Goal: Information Seeking & Learning: Learn about a topic

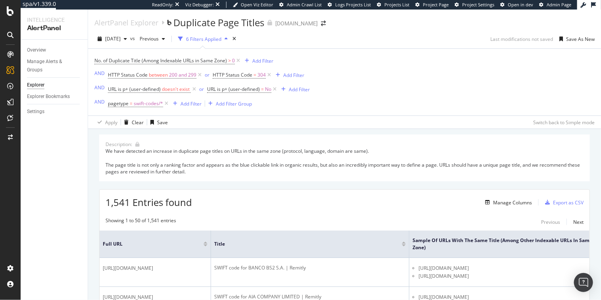
scroll to position [0, 108]
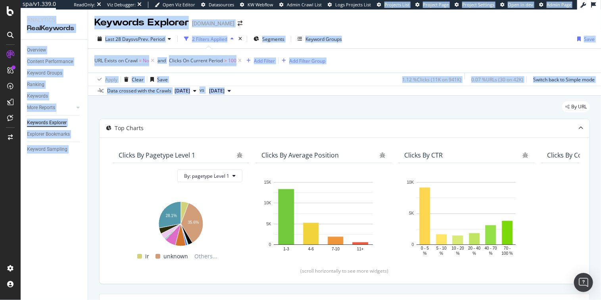
drag, startPoint x: 368, startPoint y: 87, endPoint x: 374, endPoint y: 8, distance: 79.5
click at [374, 8] on div "spa/v1.339.0 ReadOnly: Viz Debugger: Open Viz Editor Datasources KW Webflow Adm…" at bounding box center [311, 150] width 580 height 300
click at [369, 18] on div "Keywords Explorer remitly.com" at bounding box center [344, 20] width 513 height 20
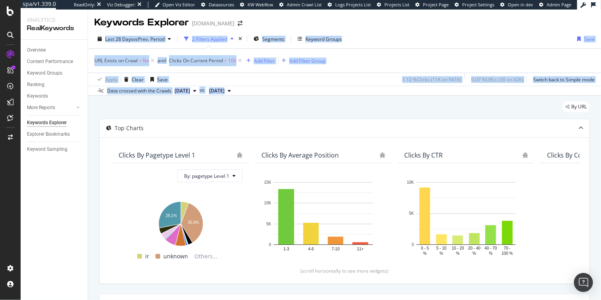
drag, startPoint x: 369, startPoint y: 17, endPoint x: 352, endPoint y: 103, distance: 87.7
click at [352, 104] on div "Keywords Explorer remitly.com Last 28 Days vs Prev. Period 2 Filters Applied Se…" at bounding box center [344, 155] width 513 height 290
drag, startPoint x: 350, startPoint y: 100, endPoint x: 363, endPoint y: 21, distance: 79.2
click at [363, 21] on div "Keywords Explorer remitly.com Last 28 Days vs Prev. Period 2 Filters Applied Se…" at bounding box center [344, 155] width 513 height 290
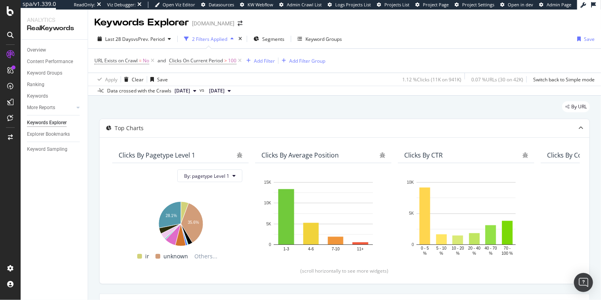
click at [363, 21] on div "Keywords Explorer remitly.com" at bounding box center [344, 20] width 513 height 20
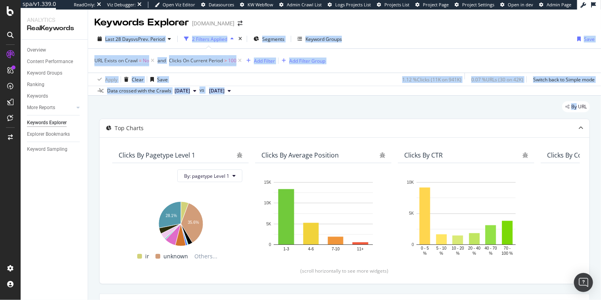
drag, startPoint x: 363, startPoint y: 21, endPoint x: 339, endPoint y: 100, distance: 82.1
click at [339, 100] on div "Keywords Explorer remitly.com Last 28 Days vs Prev. Period 2 Filters Applied Se…" at bounding box center [344, 155] width 513 height 290
drag, startPoint x: 339, startPoint y: 100, endPoint x: 367, endPoint y: 30, distance: 75.0
click at [367, 30] on div "Keywords Explorer remitly.com Last 28 Days vs Prev. Period 2 Filters Applied Se…" at bounding box center [344, 155] width 513 height 290
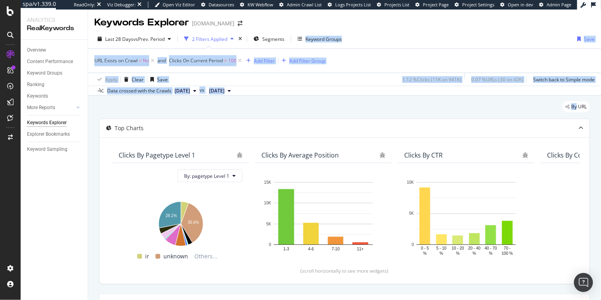
click at [367, 30] on div "Last 28 Days vs Prev. Period 2 Filters Applied Segments Keyword Groups Save URL…" at bounding box center [344, 62] width 513 height 66
drag, startPoint x: 359, startPoint y: 21, endPoint x: 333, endPoint y: 117, distance: 99.1
click at [333, 117] on div "Keywords Explorer remitly.com Last 28 Days vs Prev. Period 2 Filters Applied Se…" at bounding box center [344, 155] width 513 height 290
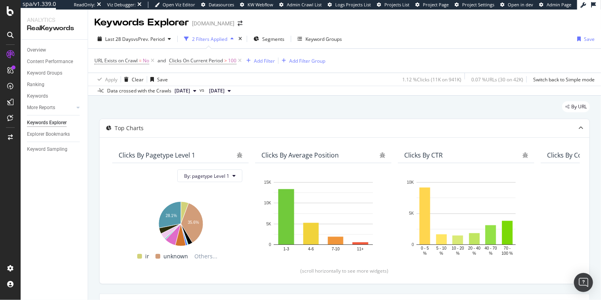
click at [333, 117] on div "By URL" at bounding box center [344, 109] width 491 height 17
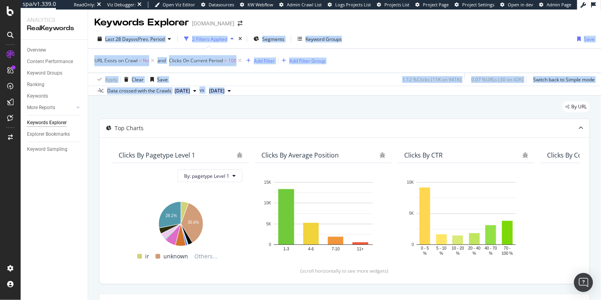
drag, startPoint x: 340, startPoint y: 98, endPoint x: 362, endPoint y: 23, distance: 77.7
click at [362, 23] on div "Keywords Explorer remitly.com Last 28 Days vs Prev. Period 2 Filters Applied Se…" at bounding box center [344, 155] width 513 height 290
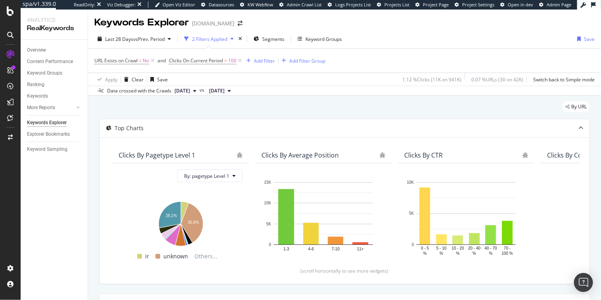
click at [362, 23] on div "Keywords Explorer remitly.com" at bounding box center [344, 20] width 513 height 20
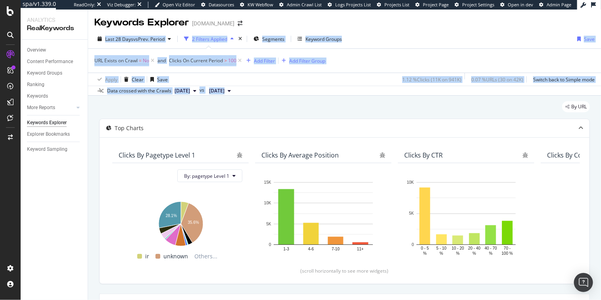
drag, startPoint x: 278, startPoint y: 23, endPoint x: 334, endPoint y: 109, distance: 102.4
click at [334, 109] on div "Keywords Explorer remitly.com Last 28 Days vs Prev. Period 2 Filters Applied Se…" at bounding box center [344, 155] width 513 height 290
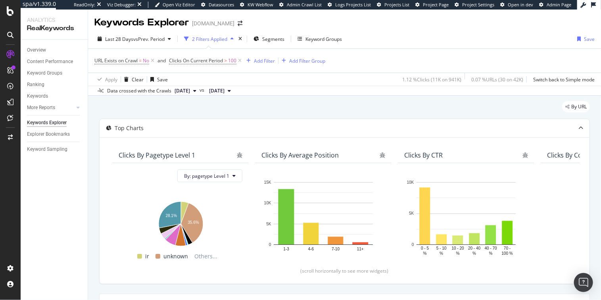
click at [340, 106] on div "By URL" at bounding box center [344, 109] width 491 height 17
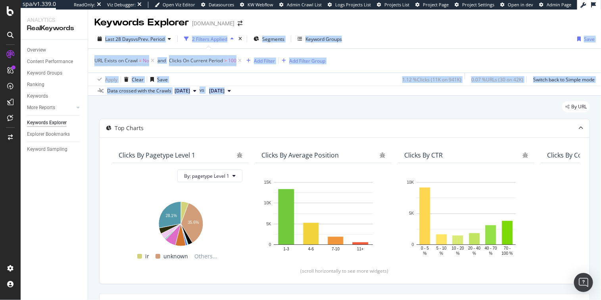
drag, startPoint x: 324, startPoint y: 63, endPoint x: 259, endPoint y: 22, distance: 75.9
click at [259, 22] on div "Keywords Explorer remitly.com Last 28 Days vs Prev. Period 2 Filters Applied Se…" at bounding box center [344, 155] width 513 height 290
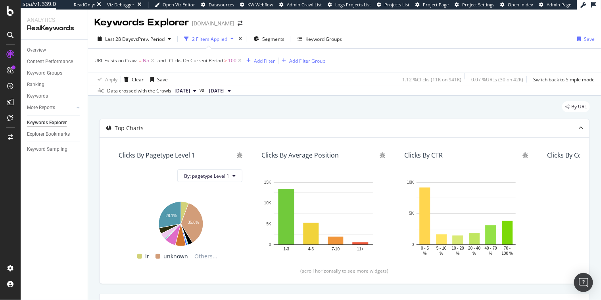
click at [260, 22] on div "Keywords Explorer remitly.com" at bounding box center [344, 20] width 513 height 20
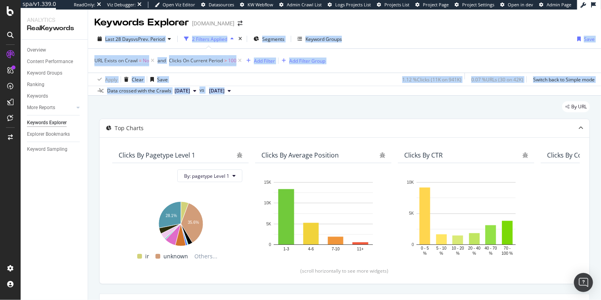
drag, startPoint x: 259, startPoint y: 21, endPoint x: 343, endPoint y: 106, distance: 119.2
click at [343, 107] on div "Keywords Explorer remitly.com Last 28 Days vs Prev. Period 2 Filters Applied Se…" at bounding box center [344, 155] width 513 height 290
click at [343, 106] on div "By URL" at bounding box center [344, 109] width 491 height 17
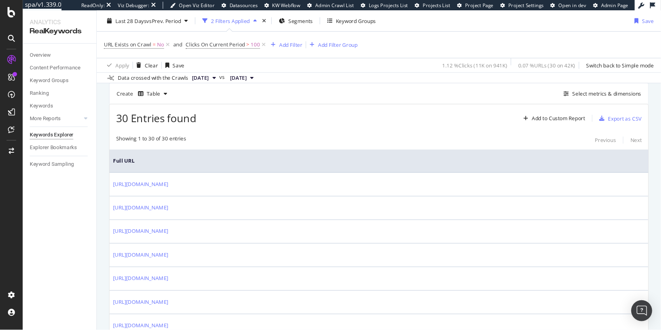
scroll to position [183, 0]
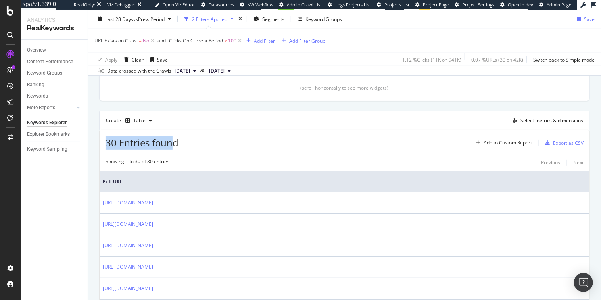
drag, startPoint x: 105, startPoint y: 146, endPoint x: 174, endPoint y: 145, distance: 69.0
click at [174, 145] on div "30 Entries found Add to Custom Report Export as CSV" at bounding box center [345, 139] width 490 height 19
click at [174, 145] on span "30 Entries found" at bounding box center [141, 142] width 73 height 13
click at [534, 117] on div "Select metrics & dimensions" at bounding box center [551, 120] width 63 height 7
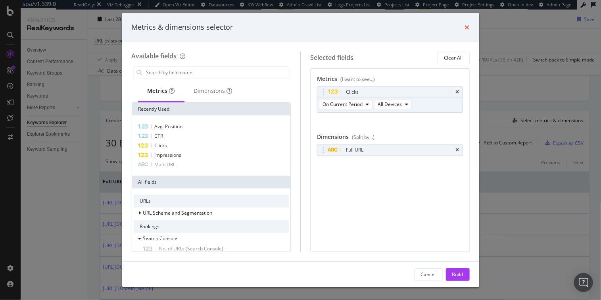
click at [468, 27] on icon "times" at bounding box center [467, 27] width 5 height 6
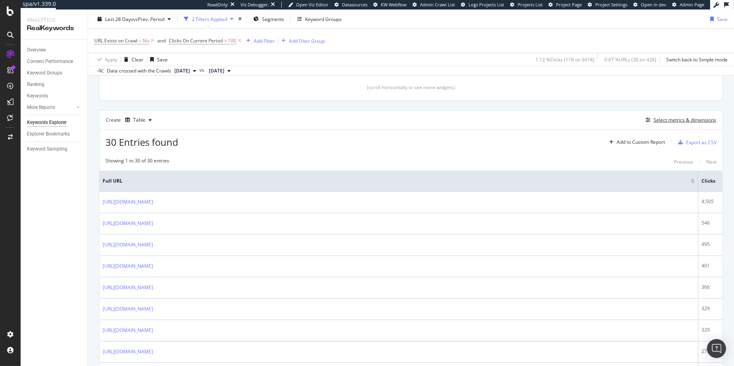
scroll to position [183, 0]
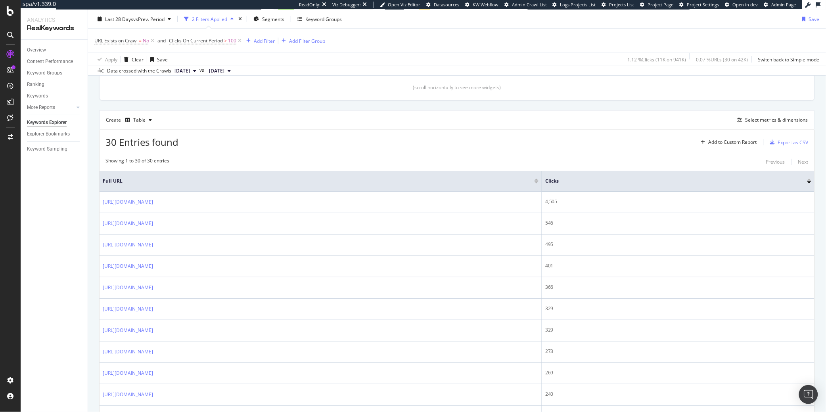
drag, startPoint x: 700, startPoint y: 180, endPoint x: 543, endPoint y: 177, distance: 156.7
click at [543, 177] on span at bounding box center [541, 181] width 5 height 21
drag, startPoint x: 541, startPoint y: 179, endPoint x: 397, endPoint y: 176, distance: 144.4
click at [397, 176] on span at bounding box center [397, 181] width 5 height 21
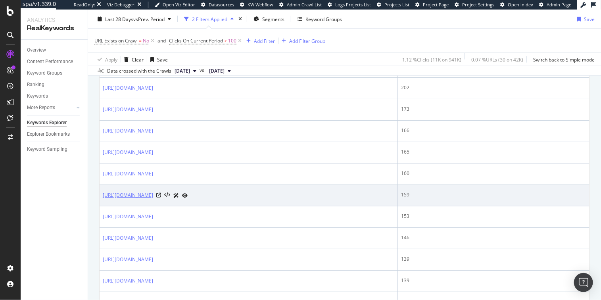
scroll to position [547, 0]
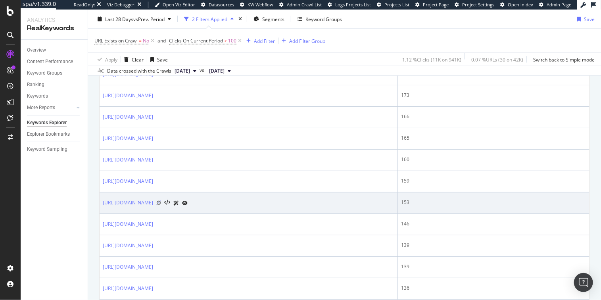
click at [161, 202] on icon at bounding box center [158, 202] width 5 height 5
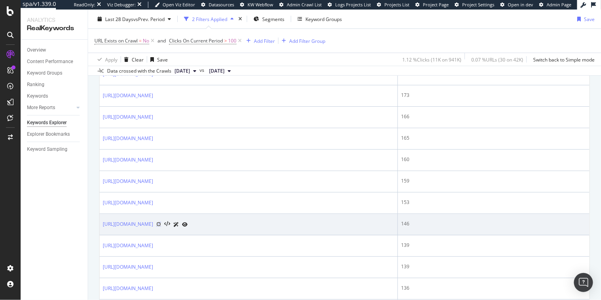
click at [161, 223] on icon at bounding box center [158, 224] width 5 height 5
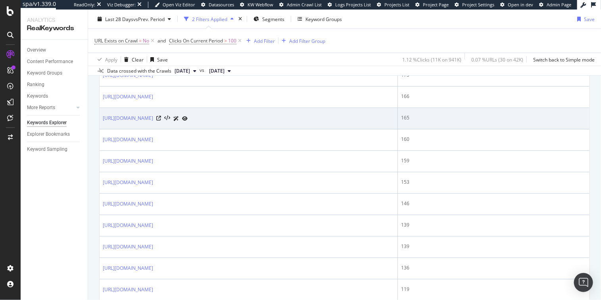
scroll to position [573, 0]
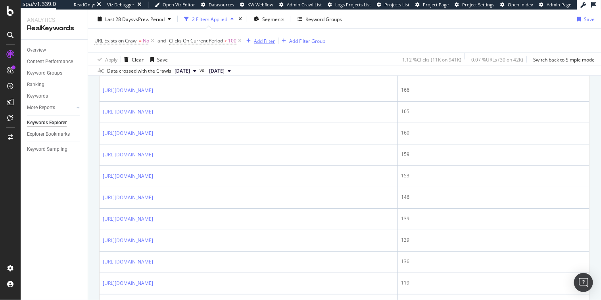
click at [260, 42] on div "Add Filter" at bounding box center [264, 40] width 21 height 7
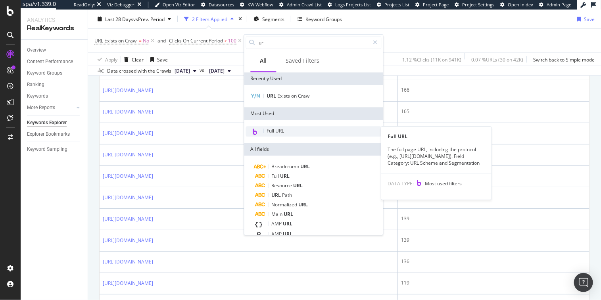
type input "url"
click at [280, 131] on span "Full URL" at bounding box center [275, 130] width 17 height 7
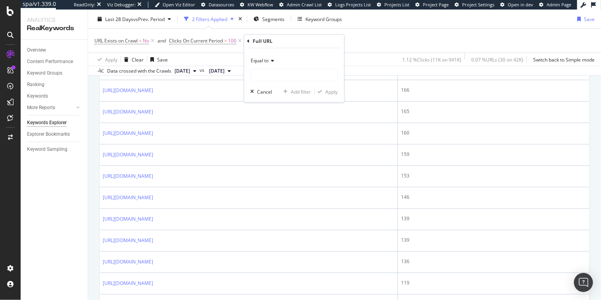
click at [269, 59] on icon at bounding box center [272, 61] width 6 height 5
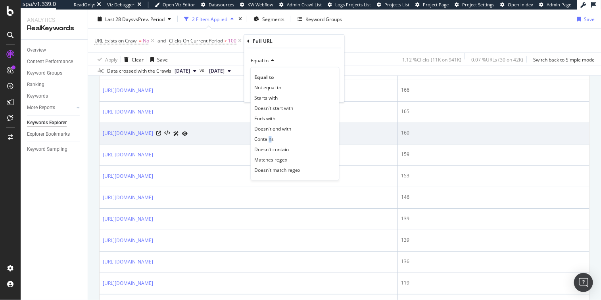
click at [270, 136] on span "Contains" at bounding box center [264, 139] width 19 height 7
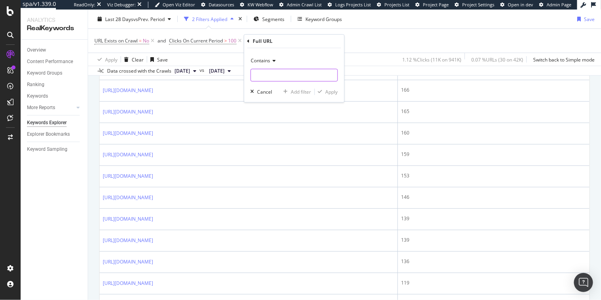
click at [262, 72] on input "text" at bounding box center [294, 75] width 86 height 13
type input "swift-codes"
click at [328, 94] on div "Apply" at bounding box center [332, 91] width 12 height 7
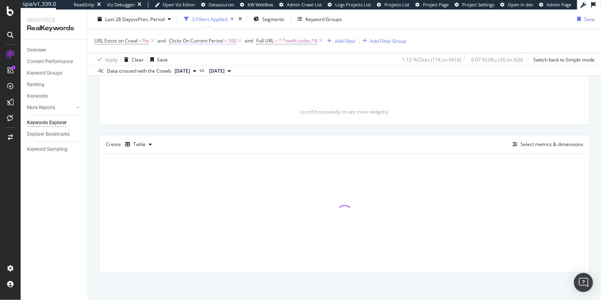
click at [225, 40] on span ">" at bounding box center [225, 40] width 3 height 7
drag, startPoint x: 217, startPoint y: 101, endPoint x: 171, endPoint y: 97, distance: 45.8
click at [171, 97] on div "All Devices On Current Period Greater than 100 Cancel Add filter Apply" at bounding box center [220, 87] width 100 height 81
click at [210, 104] on input "100" at bounding box center [219, 100] width 87 height 13
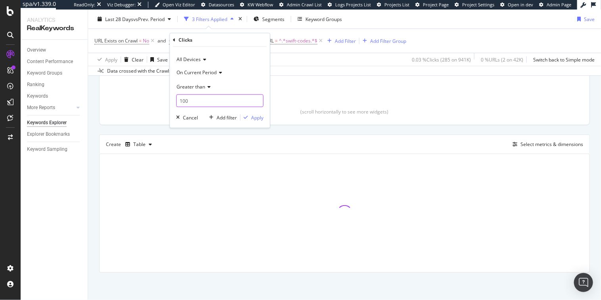
click at [210, 104] on input "100" at bounding box center [219, 100] width 87 height 13
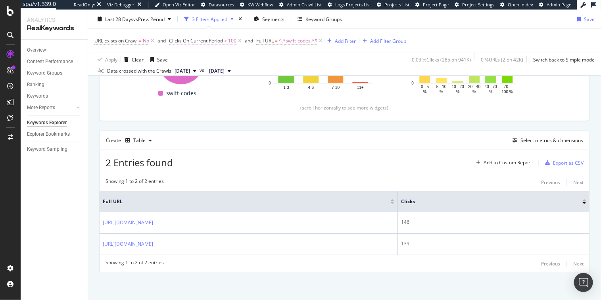
click at [206, 40] on span "Clicks On Current Period" at bounding box center [196, 40] width 54 height 7
click at [197, 100] on input "100" at bounding box center [219, 100] width 87 height 13
type input "5"
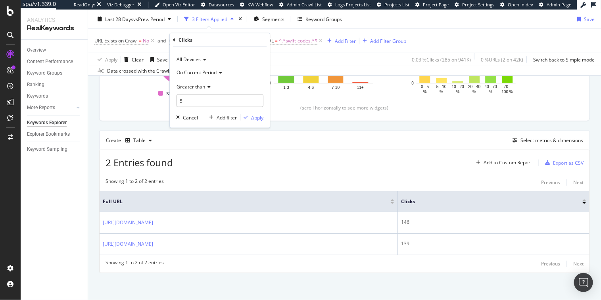
click at [258, 115] on div "Apply" at bounding box center [257, 117] width 12 height 7
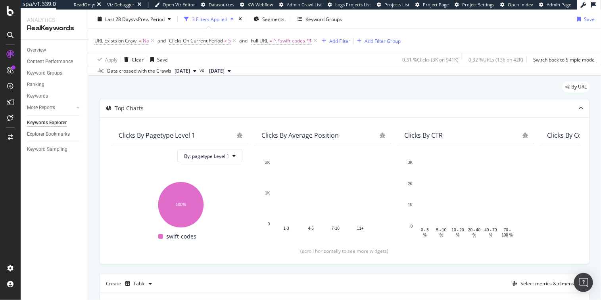
scroll to position [24, 0]
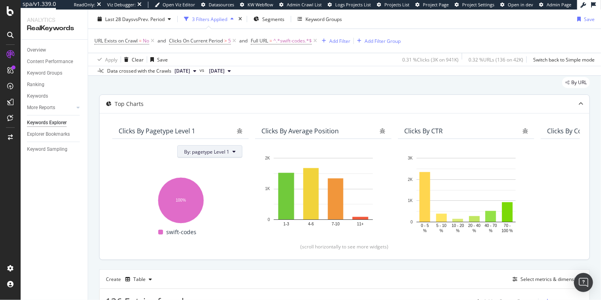
click at [228, 152] on span "By: pagetype Level 1" at bounding box center [206, 151] width 45 height 7
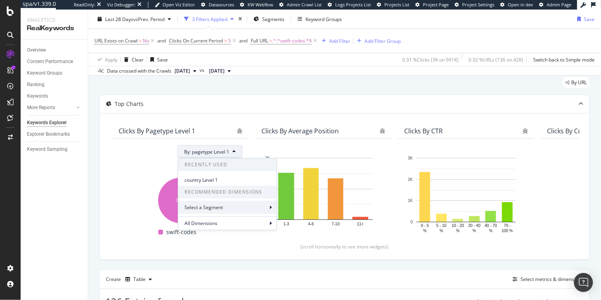
click at [249, 206] on div "Select a Segment" at bounding box center [227, 207] width 98 height 13
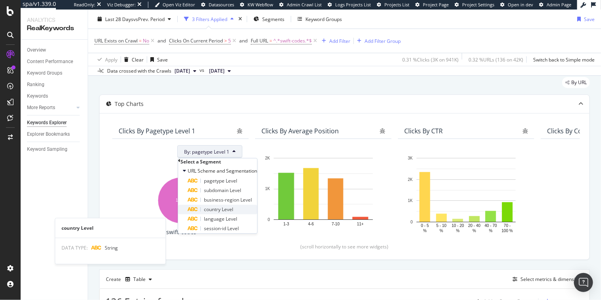
click at [233, 213] on span "country Level" at bounding box center [218, 209] width 29 height 7
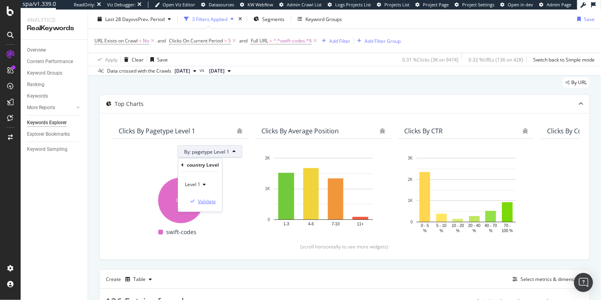
click at [216, 201] on div "Validate" at bounding box center [207, 201] width 18 height 7
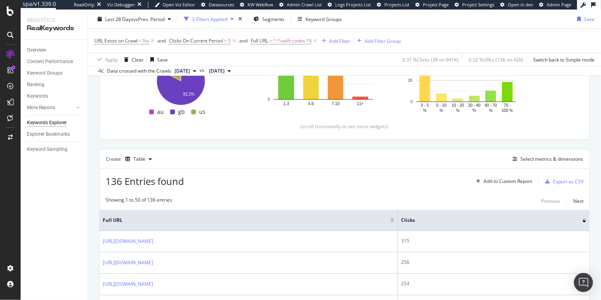
scroll to position [133, 0]
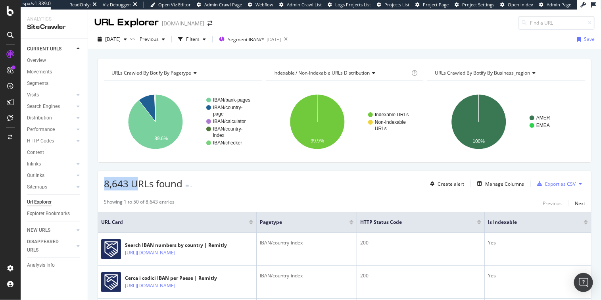
drag, startPoint x: 101, startPoint y: 184, endPoint x: 136, endPoint y: 181, distance: 35.8
click at [136, 181] on div "8,643 URLs found - Create alert Manage Columns Export as CSV" at bounding box center [344, 180] width 493 height 19
click at [131, 182] on span "8,643 URLs found" at bounding box center [143, 183] width 79 height 13
click at [281, 38] on div "2025-09-19" at bounding box center [274, 39] width 14 height 7
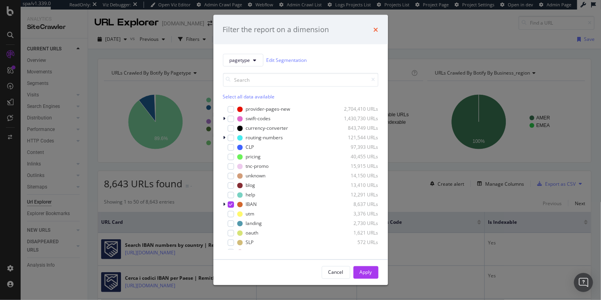
click at [374, 29] on icon "times" at bounding box center [376, 29] width 5 height 6
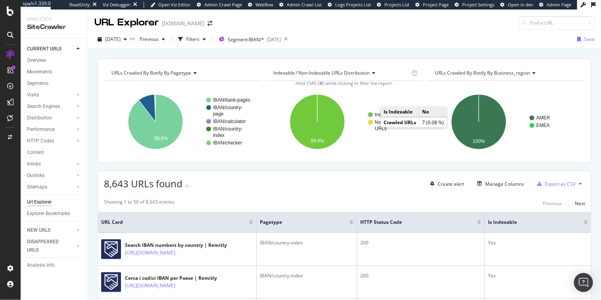
click at [380, 122] on text "Non-Indexable" at bounding box center [390, 122] width 31 height 6
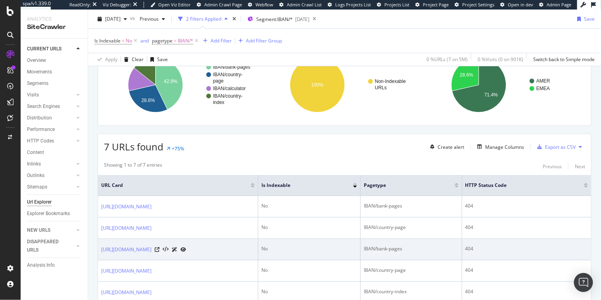
scroll to position [177, 0]
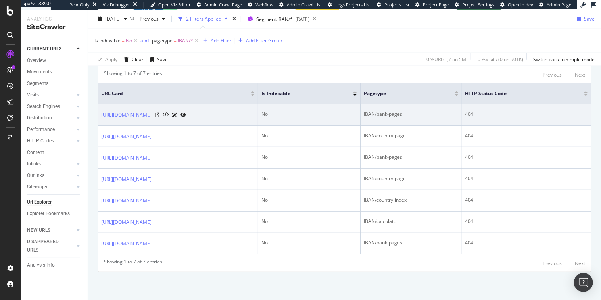
click at [151, 111] on link "https://www.remitly.com/us/bn/iban/malta/lombard-bank-malta" at bounding box center [126, 115] width 50 height 8
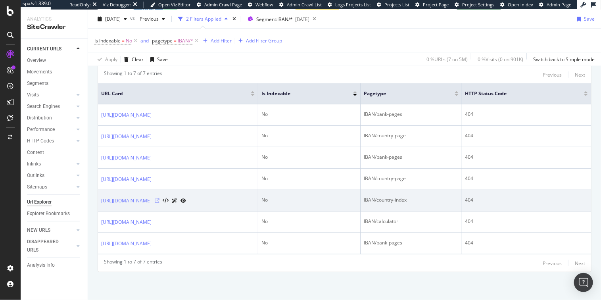
click at [159, 203] on icon at bounding box center [157, 200] width 5 height 5
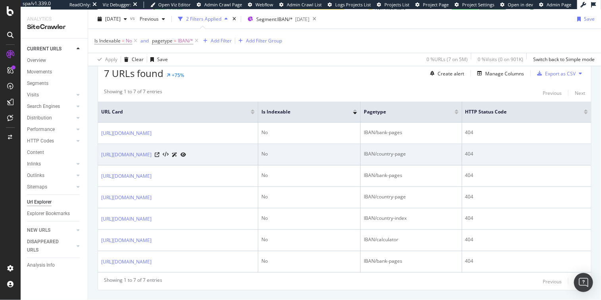
scroll to position [188, 0]
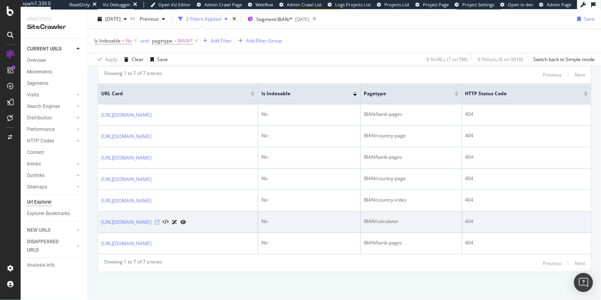
click at [159, 220] on icon at bounding box center [157, 222] width 5 height 5
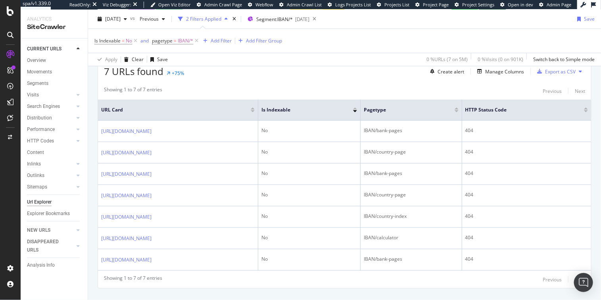
scroll to position [141, 0]
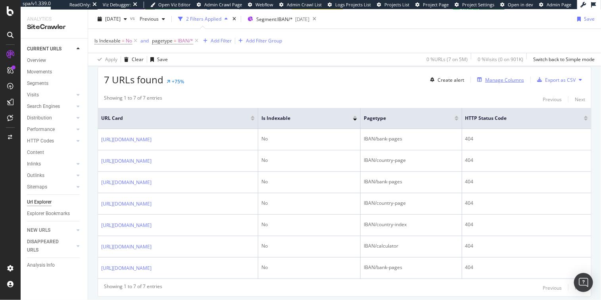
click at [497, 77] on div "Manage Columns" at bounding box center [504, 80] width 39 height 7
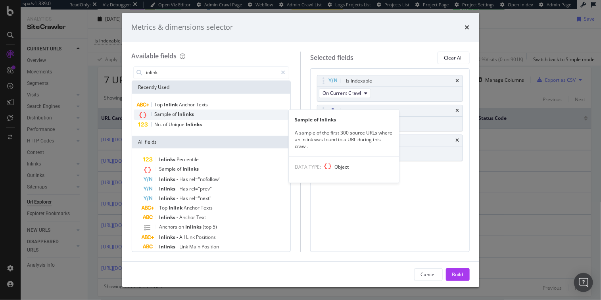
type input "inlink"
click at [179, 114] on span "Inlinks" at bounding box center [186, 114] width 16 height 7
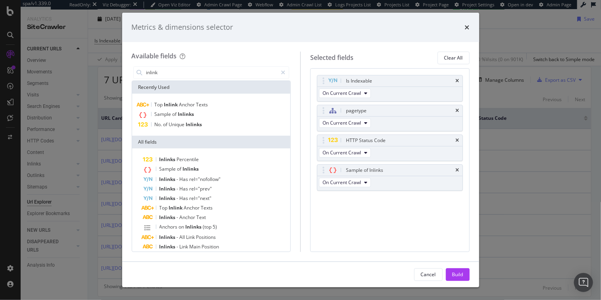
click at [457, 275] on div "Build" at bounding box center [457, 274] width 11 height 7
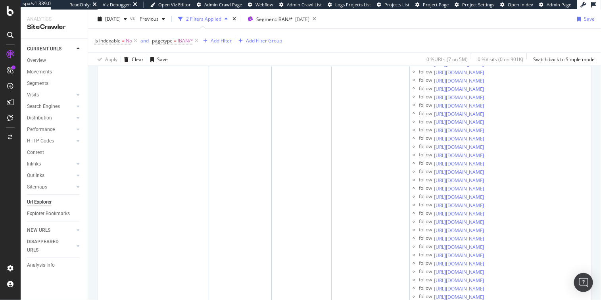
scroll to position [0, 73]
drag, startPoint x: 406, startPoint y: 192, endPoint x: 589, endPoint y: 197, distance: 182.9
click at [338, 37] on td "404" at bounding box center [371, 25] width 78 height 21
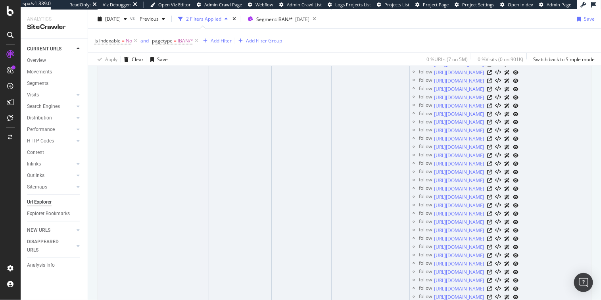
click at [335, 50] on div "404" at bounding box center [370, 46] width 71 height 7
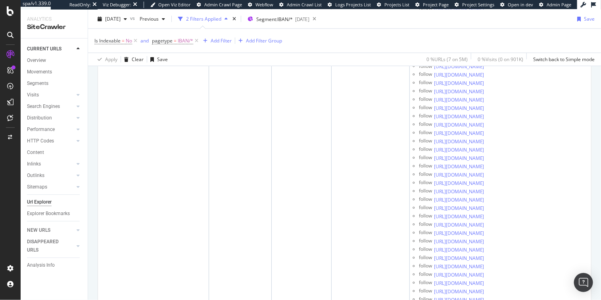
scroll to position [586, 0]
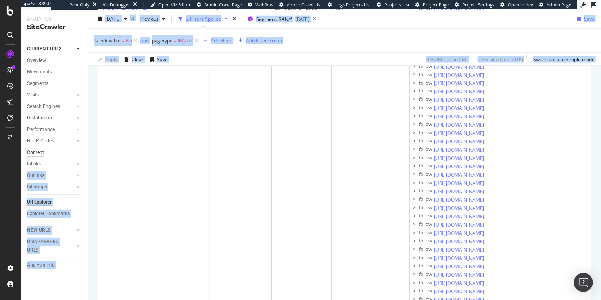
scroll to position [0, 0]
drag, startPoint x: 192, startPoint y: 158, endPoint x: 30, endPoint y: 155, distance: 161.8
click at [30, 155] on div "Analytics SiteCrawler CURRENT URLS Overview Movements Segments Visits Analysis …" at bounding box center [311, 155] width 580 height 290
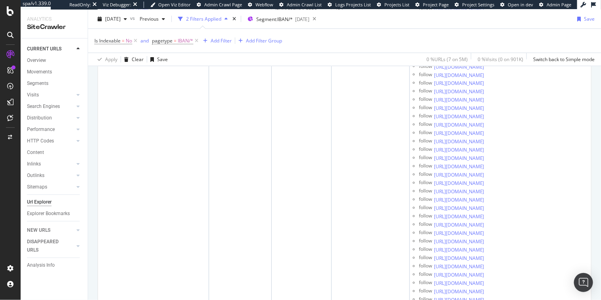
drag, startPoint x: 262, startPoint y: 157, endPoint x: 101, endPoint y: 153, distance: 161.1
copy div "https://www.remitly.com/fr/fr/iban/calculator"
click at [434, 37] on div "Is Indexable = No and pagetype = IBAN/* Add Filter Add Filter Group" at bounding box center [344, 41] width 500 height 24
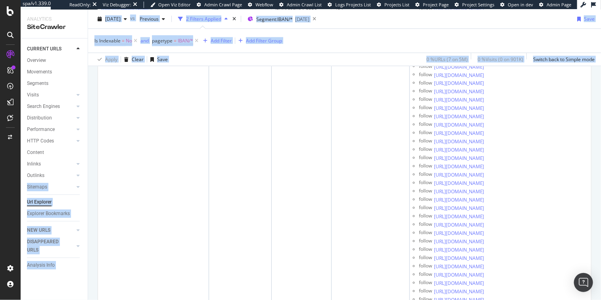
drag, startPoint x: 344, startPoint y: 195, endPoint x: 97, endPoint y: 165, distance: 248.9
click at [65, 179] on div "Analytics SiteCrawler CURRENT URLS Overview Movements Segments Visits Analysis …" at bounding box center [311, 155] width 580 height 290
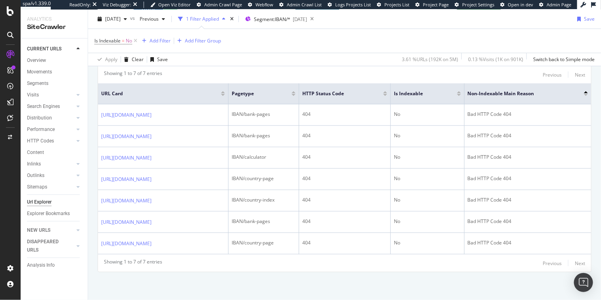
scroll to position [173, 0]
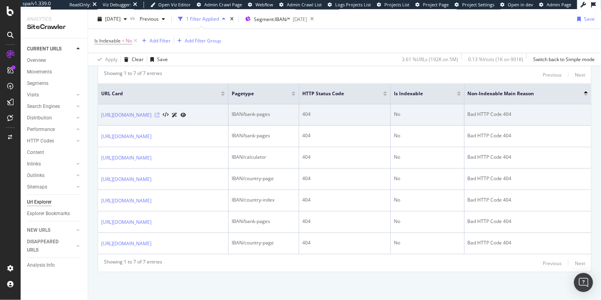
click at [159, 113] on icon at bounding box center [157, 115] width 5 height 5
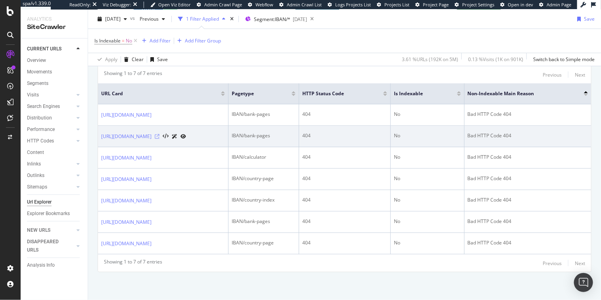
click at [159, 135] on icon at bounding box center [157, 136] width 5 height 5
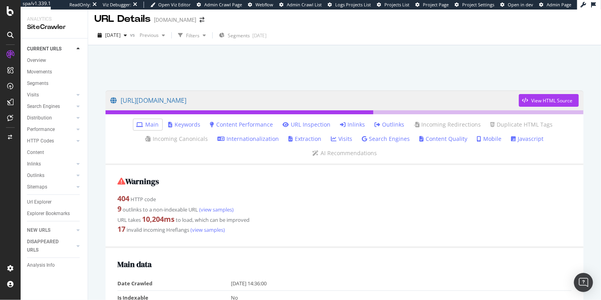
scroll to position [4, 0]
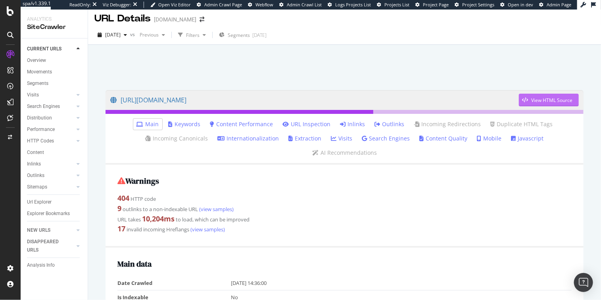
click at [525, 100] on div "button" at bounding box center [525, 100] width 12 height 5
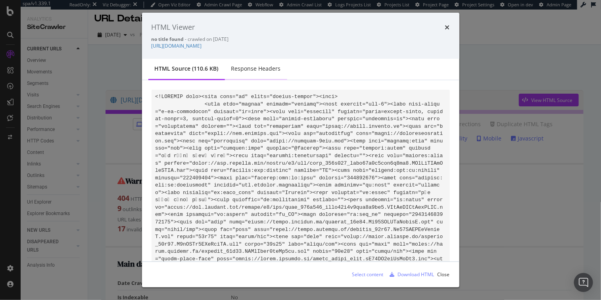
click at [280, 70] on div "Response Headers" at bounding box center [256, 69] width 62 height 22
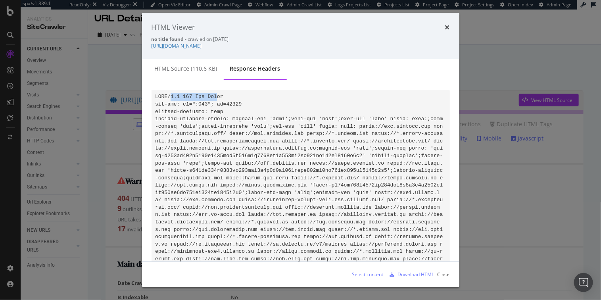
drag, startPoint x: 219, startPoint y: 96, endPoint x: 169, endPoint y: 94, distance: 49.2
click at [448, 25] on icon "times" at bounding box center [447, 27] width 5 height 6
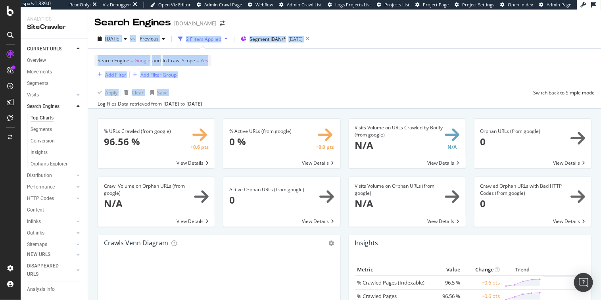
drag, startPoint x: 367, startPoint y: 89, endPoint x: 387, endPoint y: 25, distance: 67.2
click at [387, 25] on div "Search Engines [DOMAIN_NAME] [DATE] vs Previous 2 Filters Applied Segment: IBAN…" at bounding box center [344, 155] width 513 height 290
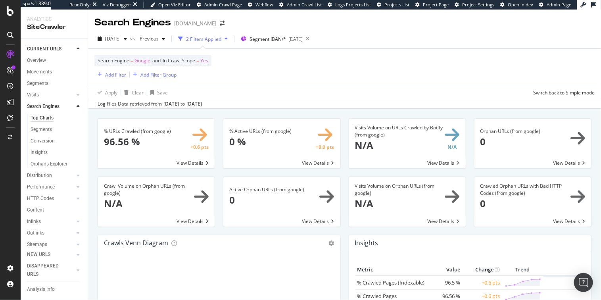
click at [387, 25] on div "Search Engines [DOMAIN_NAME]" at bounding box center [344, 20] width 513 height 20
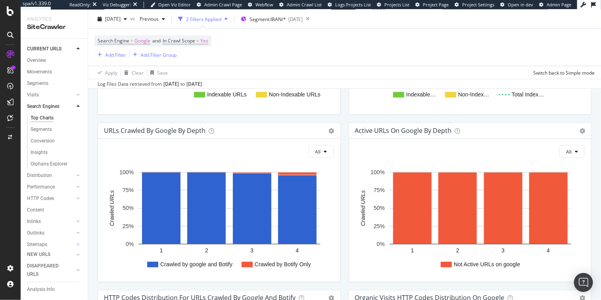
scroll to position [464, 0]
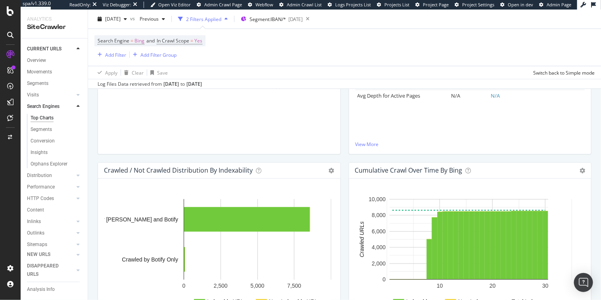
scroll to position [242, 0]
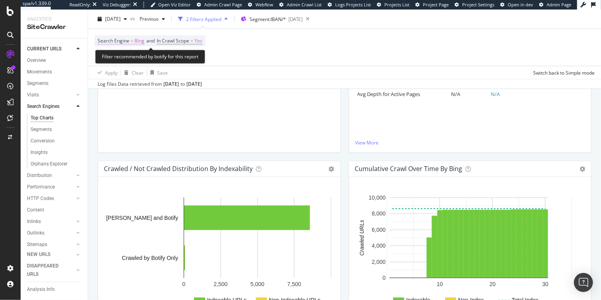
click at [141, 42] on span "Bing" at bounding box center [139, 40] width 10 height 11
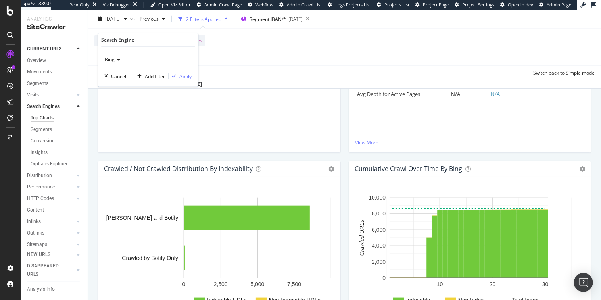
click at [114, 61] on span "Bing" at bounding box center [110, 59] width 10 height 7
click at [127, 98] on div "OpenAI" at bounding box center [148, 96] width 85 height 10
click at [184, 79] on div "Apply" at bounding box center [185, 76] width 12 height 7
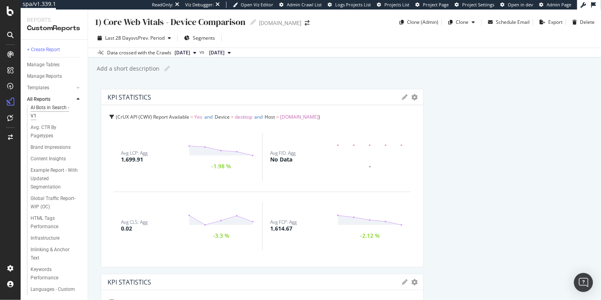
scroll to position [78, 0]
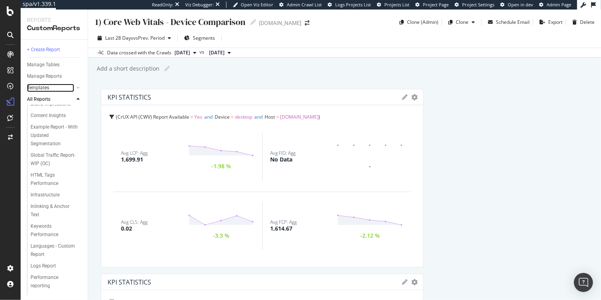
click at [51, 86] on link "Templates" at bounding box center [50, 88] width 47 height 8
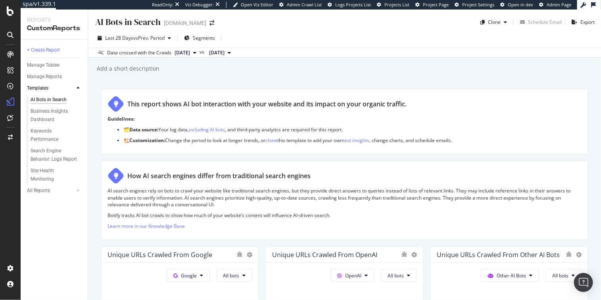
scroll to position [61, 0]
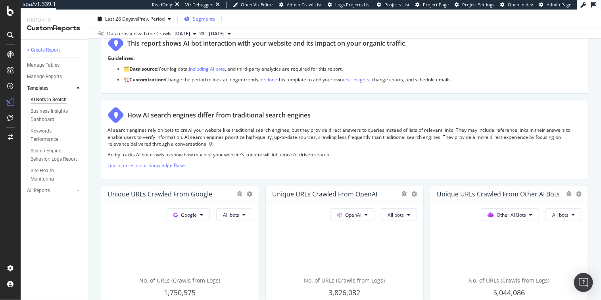
click at [205, 16] on span "Segments" at bounding box center [204, 18] width 22 height 7
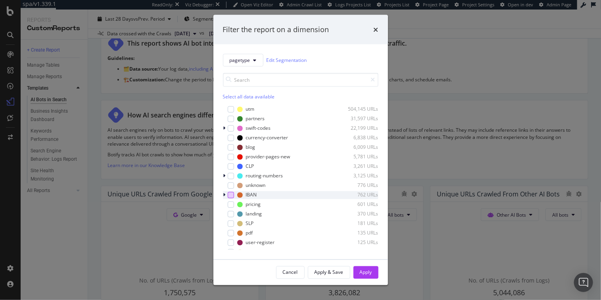
click at [232, 195] on div "modal" at bounding box center [231, 195] width 6 height 6
click at [370, 269] on div "Apply" at bounding box center [366, 272] width 12 height 7
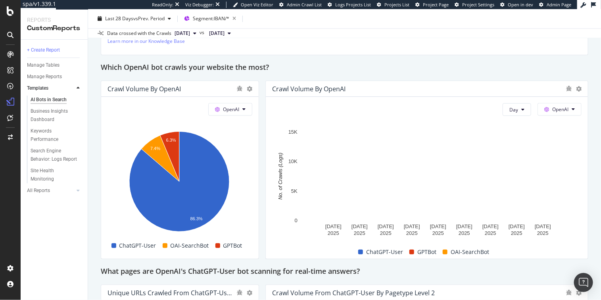
scroll to position [664, 0]
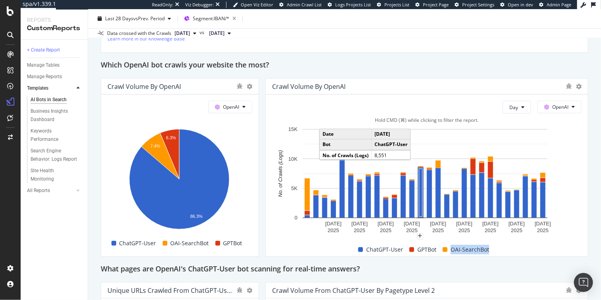
drag, startPoint x: 497, startPoint y: 247, endPoint x: 447, endPoint y: 252, distance: 51.0
click at [447, 252] on div "ChatGPT-User GPTBot OAI-SearchBot" at bounding box center [423, 249] width 309 height 13
click at [488, 259] on div "This report shows AI bot interaction with your website and its impact on your o…" at bounding box center [344, 203] width 487 height 1556
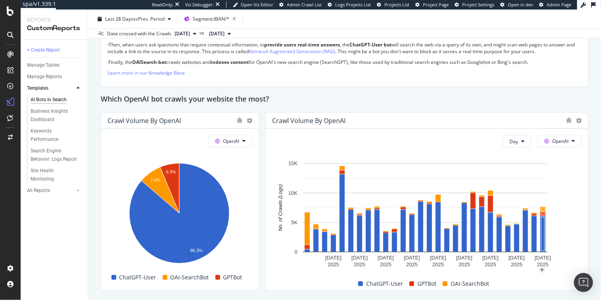
scroll to position [669, 0]
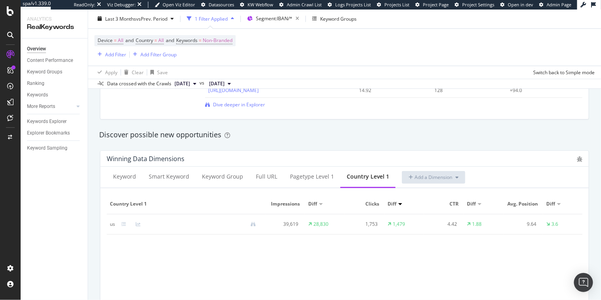
scroll to position [451, 0]
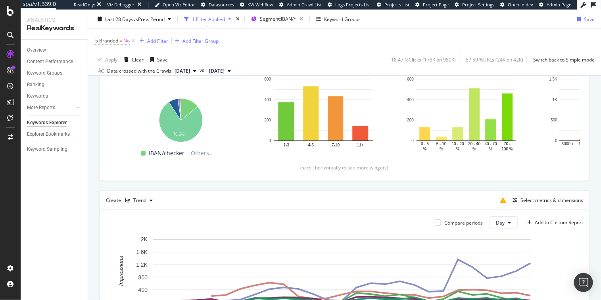
scroll to position [100, 0]
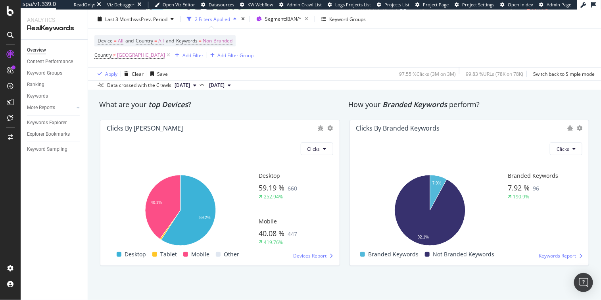
scroll to position [1329, 0]
click at [76, 107] on div at bounding box center [78, 108] width 8 height 8
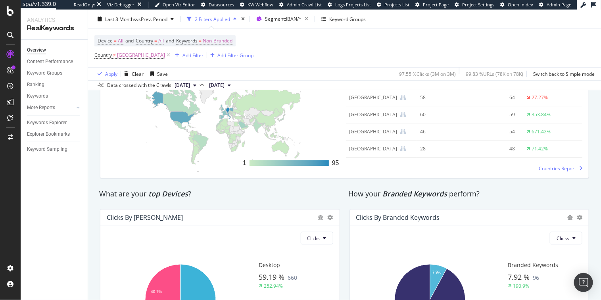
scroll to position [1231, 0]
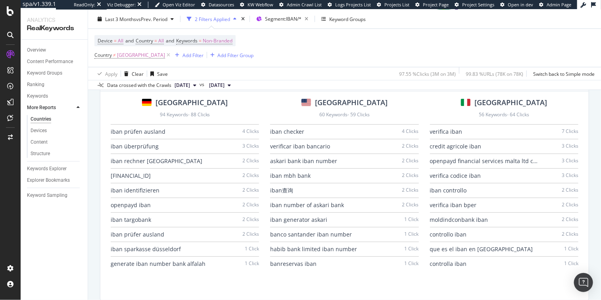
scroll to position [548, 0]
click at [165, 54] on icon at bounding box center [168, 55] width 7 height 8
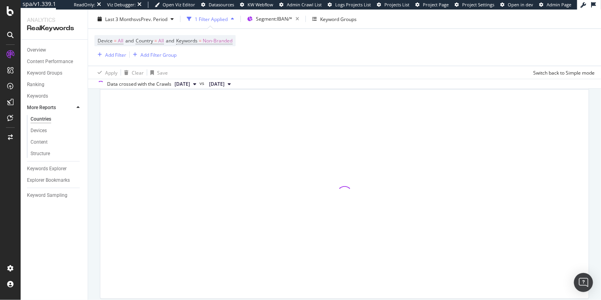
scroll to position [547, 0]
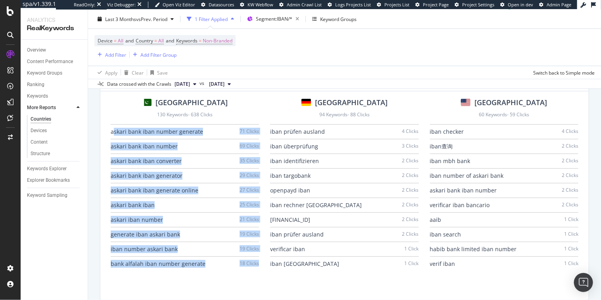
drag, startPoint x: 112, startPoint y: 131, endPoint x: 213, endPoint y: 272, distance: 173.7
click at [213, 272] on div "Pakistan 130 Keywords - 638 Clicks askari bank iban number generate 71 Clicks a…" at bounding box center [185, 196] width 156 height 196
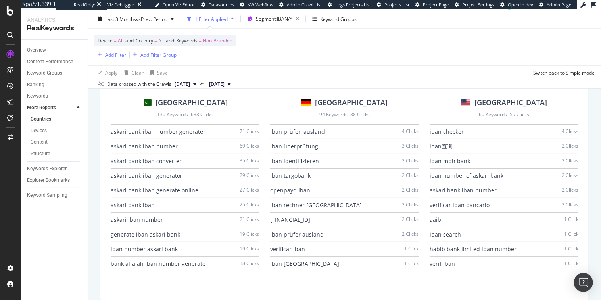
click at [213, 270] on div "bank alfalah iban number generate 18 Clicks" at bounding box center [185, 264] width 148 height 14
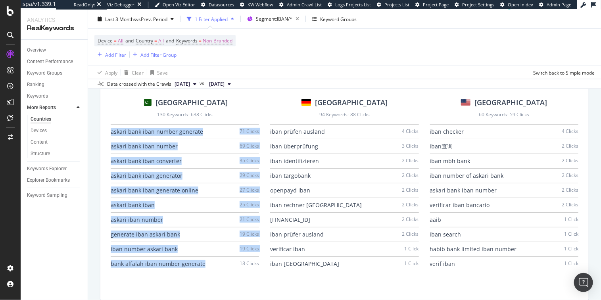
drag, startPoint x: 109, startPoint y: 132, endPoint x: 208, endPoint y: 268, distance: 168.6
click at [208, 268] on div "Pakistan 130 Keywords - 638 Clicks askari bank iban number generate 71 Clicks a…" at bounding box center [185, 184] width 156 height 173
click at [209, 268] on div "bank alfalah iban number generate 18 Clicks" at bounding box center [185, 264] width 148 height 14
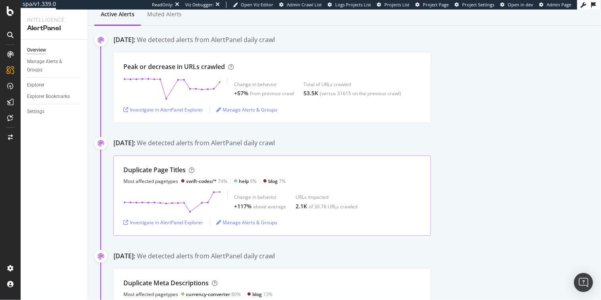
scroll to position [113, 0]
click at [144, 168] on div "Duplicate Page Titles" at bounding box center [154, 169] width 62 height 9
click at [143, 168] on div "Duplicate Page Titles" at bounding box center [154, 169] width 62 height 9
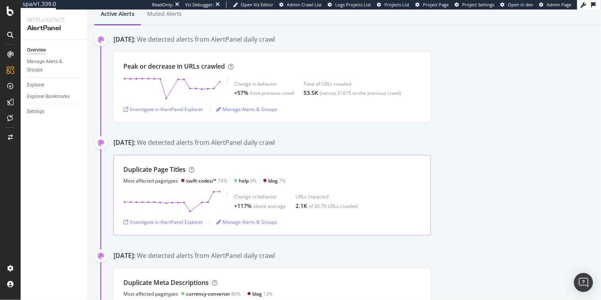
click at [219, 179] on div "swift-codes/* 74%" at bounding box center [206, 180] width 41 height 7
drag, startPoint x: 228, startPoint y: 179, endPoint x: 192, endPoint y: 181, distance: 35.4
click at [192, 181] on div "Most affected pagetypes swift-codes/* 74% help 9% blog 7%" at bounding box center [204, 180] width 162 height 7
click at [192, 181] on div "swift-codes/*" at bounding box center [201, 180] width 31 height 7
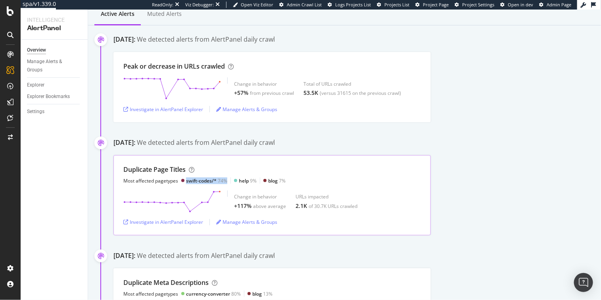
click at [192, 181] on div "swift-codes/*" at bounding box center [201, 180] width 31 height 7
click at [195, 181] on div "swift-codes/*" at bounding box center [201, 180] width 31 height 7
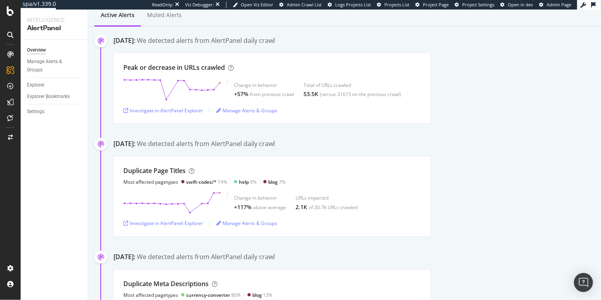
scroll to position [111, 0]
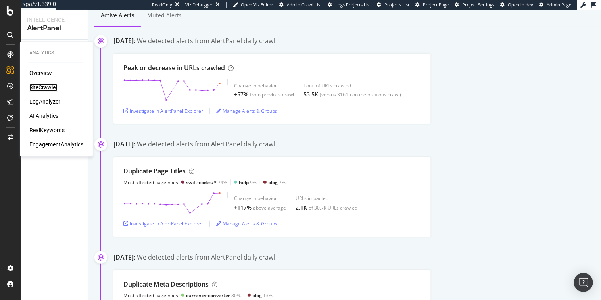
click at [35, 85] on div "SiteCrawler" at bounding box center [43, 88] width 28 height 8
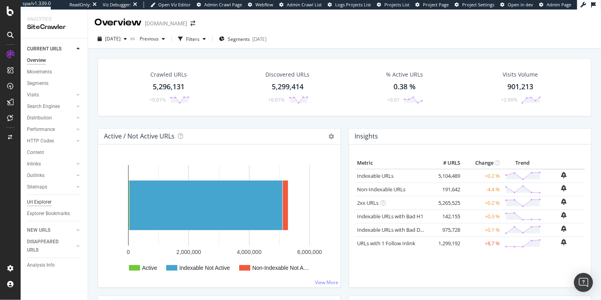
click at [32, 201] on div "Url Explorer" at bounding box center [39, 202] width 25 height 8
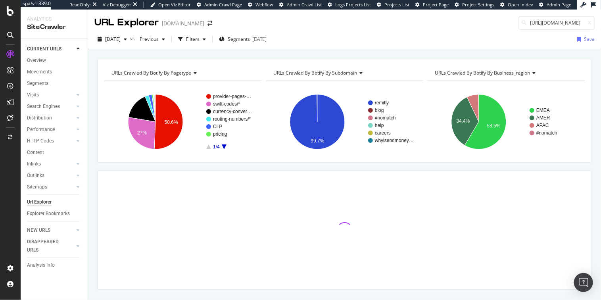
scroll to position [0, 134]
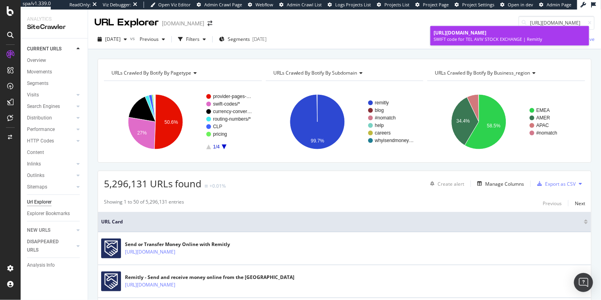
type input "https://www.remitly.com/us/en/swift-codes/israel/xtaeilicxxx/tel-aviv-stock-exc…"
click at [486, 36] on span "https://www.remitly.com/us/en/swift-codes/israel/xtaeilicxxx/tel-aviv-stock-exc…" at bounding box center [459, 32] width 53 height 7
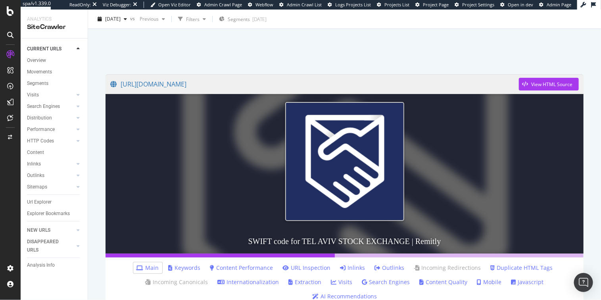
scroll to position [23, 0]
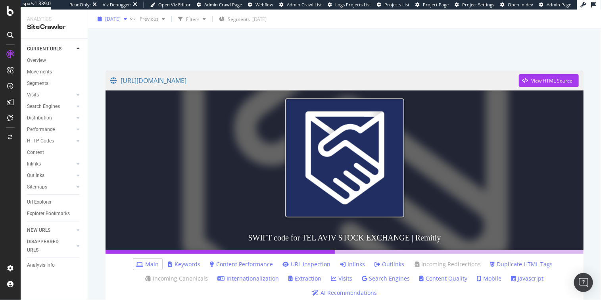
click at [121, 19] on span "[DATE]" at bounding box center [112, 18] width 15 height 7
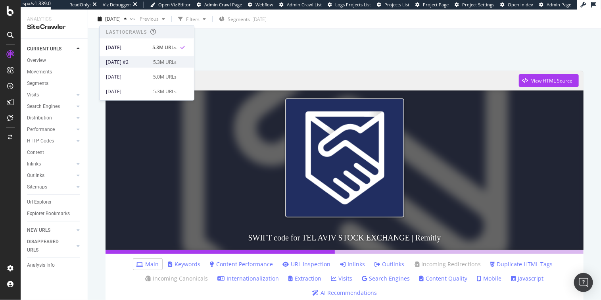
click at [142, 65] on div "2025 Sep. 25th #2" at bounding box center [127, 61] width 42 height 7
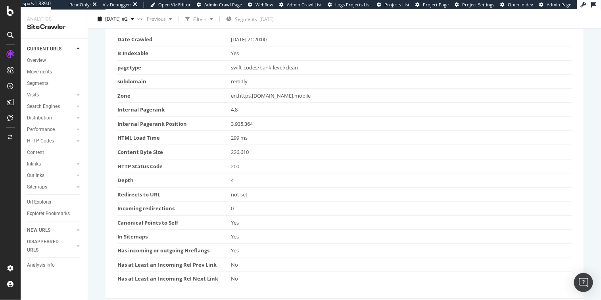
scroll to position [583, 0]
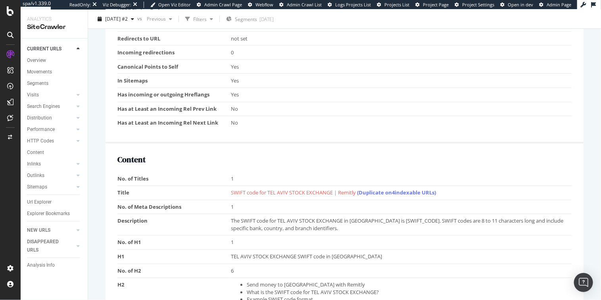
click at [231, 189] on span "SWIFT code for TEL AVIV STOCK EXCHANGE | Remitly (Duplicate on 4 indexable URLs)" at bounding box center [333, 192] width 205 height 7
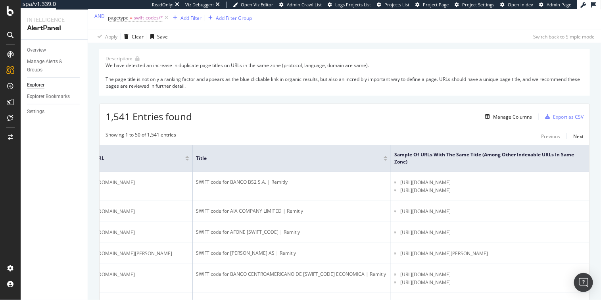
scroll to position [86, 0]
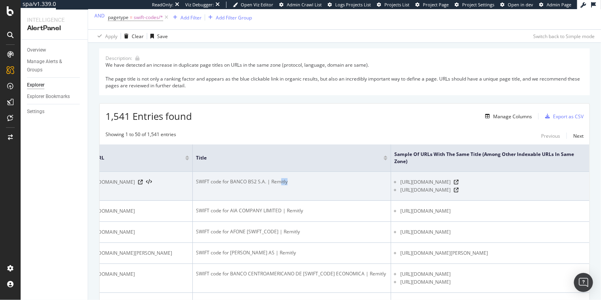
drag, startPoint x: 282, startPoint y: 187, endPoint x: 278, endPoint y: 185, distance: 4.4
click at [278, 185] on td "SWIFT code for BANCO BS2 S.A. | Remitly" at bounding box center [292, 186] width 198 height 29
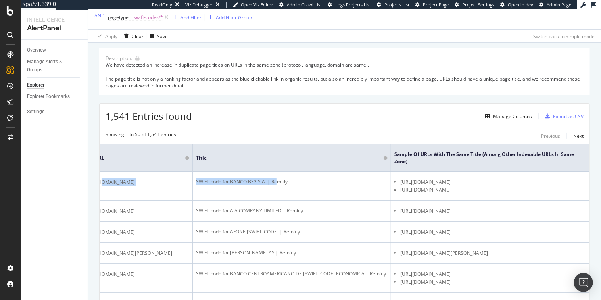
scroll to position [0, 0]
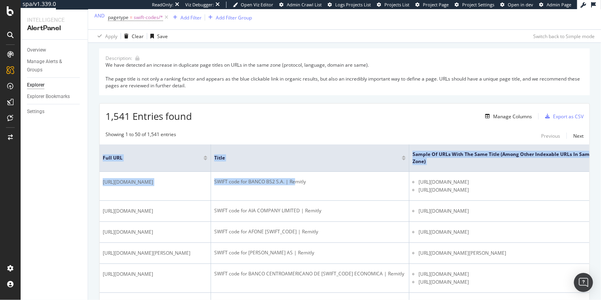
drag, startPoint x: 274, startPoint y: 185, endPoint x: 90, endPoint y: 183, distance: 184.0
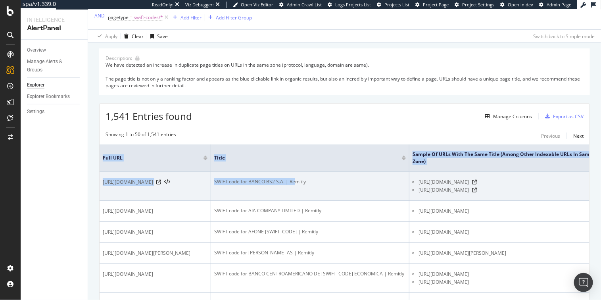
click at [153, 181] on span "https://www.remitly.com/us/en/swift-codes/brazil/bbonbrs2xxx/banco-bs2-sa" at bounding box center [128, 182] width 50 height 8
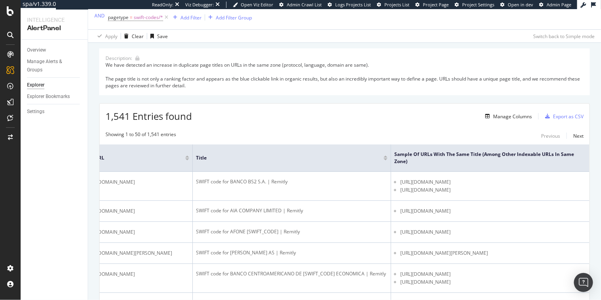
scroll to position [0, 108]
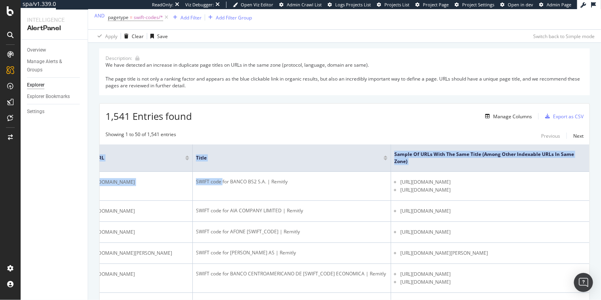
drag, startPoint x: 341, startPoint y: 186, endPoint x: 603, endPoint y: 194, distance: 262.7
click at [600, 194] on html "spa/v1.339.0 ReadOnly: Viz Debugger: Open Viz Editor Admin Crawl List Logs Proj…" at bounding box center [300, 150] width 601 height 300
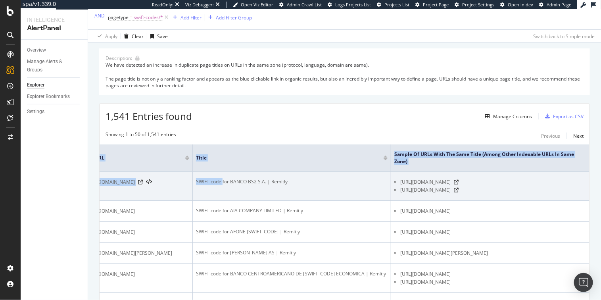
click at [451, 186] on span "https://www.remitly.com/us/en/swift-codes/cayman-islands/bbonkykyxxx/banco-bs2-…" at bounding box center [425, 182] width 50 height 8
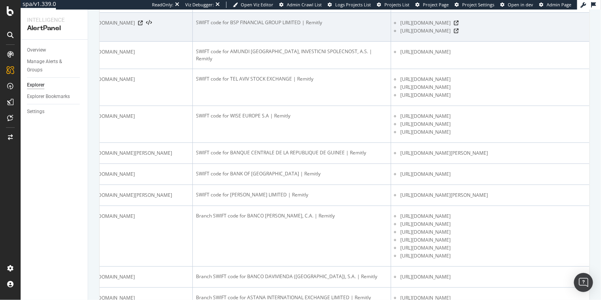
scroll to position [367, 0]
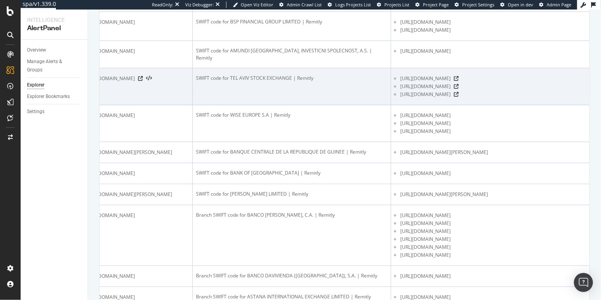
drag, startPoint x: 529, startPoint y: 144, endPoint x: 508, endPoint y: 146, distance: 21.4
click at [451, 82] on span "https://www.remitly.com/us/en/swift-codes/israel/xtaeilicxxx/tel-aviv-stock-exc…" at bounding box center [425, 79] width 50 height 8
drag, startPoint x: 529, startPoint y: 160, endPoint x: 506, endPoint y: 163, distance: 22.4
click at [451, 90] on span "https://www.remitly.com/us/en/swift-codes/israel/xtaeilibxxx/tel-aviv-stock-exc…" at bounding box center [425, 86] width 50 height 8
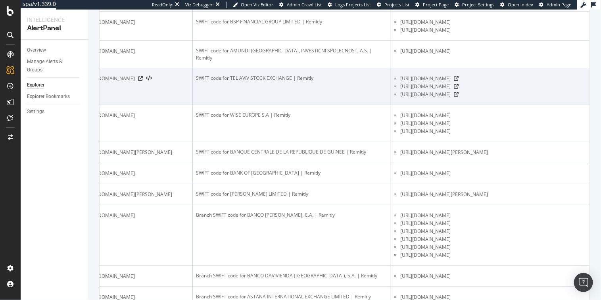
click at [451, 90] on span "https://www.remitly.com/us/en/swift-codes/israel/xtaeilibxxx/tel-aviv-stock-exc…" at bounding box center [425, 86] width 50 height 8
drag, startPoint x: 531, startPoint y: 177, endPoint x: 507, endPoint y: 178, distance: 24.6
click at [451, 98] on span "https://www.remitly.com/us/en/swift-codes/israel/xtaeilimxxx/tel-aviv-stock-exc…" at bounding box center [425, 94] width 50 height 8
click at [458, 81] on icon at bounding box center [456, 78] width 5 height 5
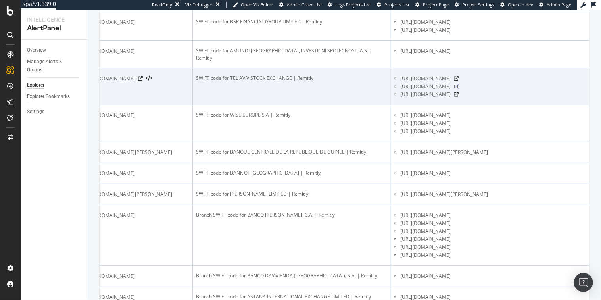
click at [458, 89] on icon at bounding box center [456, 86] width 5 height 5
click at [458, 97] on icon at bounding box center [456, 94] width 5 height 5
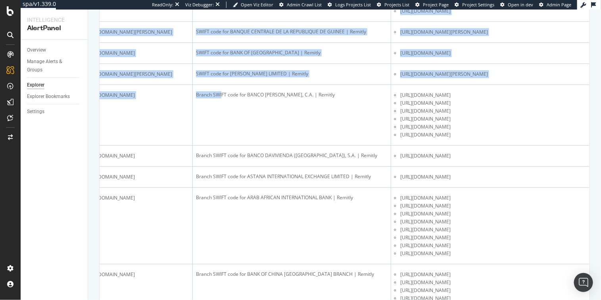
scroll to position [0, 0]
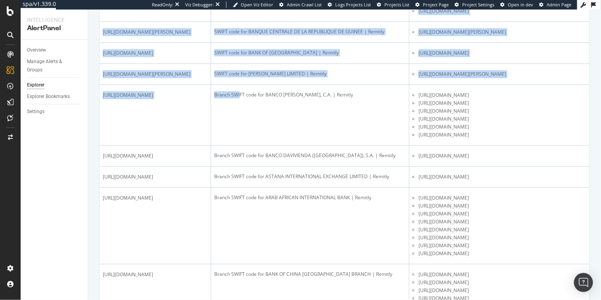
drag, startPoint x: 361, startPoint y: 233, endPoint x: 65, endPoint y: 232, distance: 296.3
click at [65, 232] on div "Intelligence AlertPanel Overview Manage Alerts & Groups Explorer Explorer Bookm…" at bounding box center [311, 155] width 580 height 290
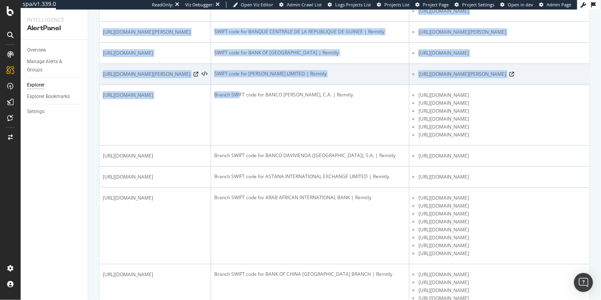
click at [183, 85] on td "https://www.remitly.com/us/en/swift-codes/south-africa/aiiczaj1xxx/allan-gray-l…" at bounding box center [155, 74] width 111 height 21
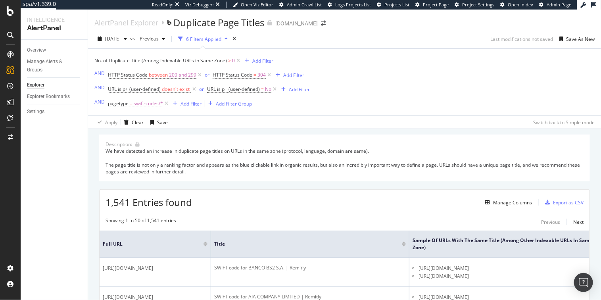
click at [399, 204] on div "1,541 Entries found Manage Columns Export as CSV" at bounding box center [345, 199] width 490 height 19
click at [516, 201] on div "Manage Columns" at bounding box center [512, 202] width 39 height 7
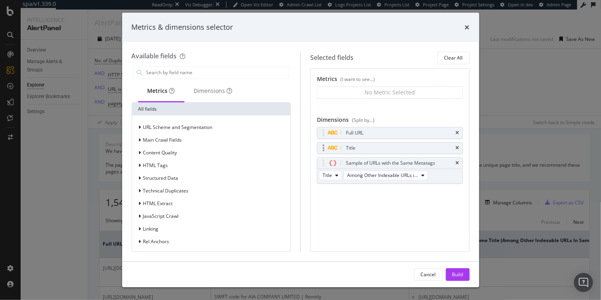
click at [369, 144] on div "Title" at bounding box center [399, 148] width 110 height 8
click at [167, 74] on input "modal" at bounding box center [218, 73] width 144 height 12
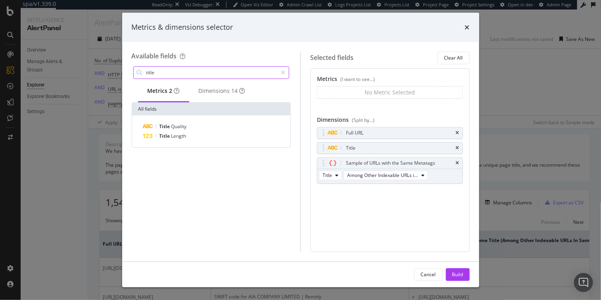
type input "title"
click at [307, 108] on div "Selected fields Clear All Metrics (I want to see...) No Metric Selected You can…" at bounding box center [384, 152] width 169 height 200
click at [470, 27] on div "Metrics & dimensions selector" at bounding box center [300, 27] width 357 height 29
click at [468, 27] on icon "times" at bounding box center [467, 27] width 5 height 6
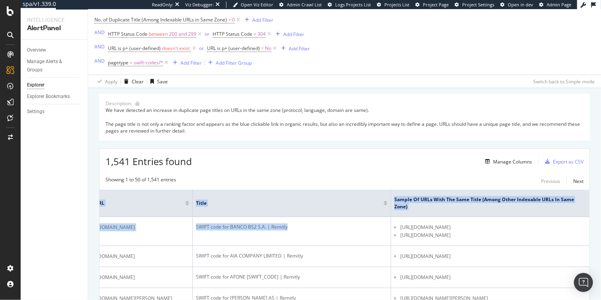
scroll to position [0, 108]
drag, startPoint x: 422, startPoint y: 226, endPoint x: 610, endPoint y: 236, distance: 187.8
click at [600, 236] on html "spa/v1.339.0 ReadOnly: Viz Debugger: Open Viz Editor Admin Crawl List Logs Proj…" at bounding box center [300, 150] width 601 height 300
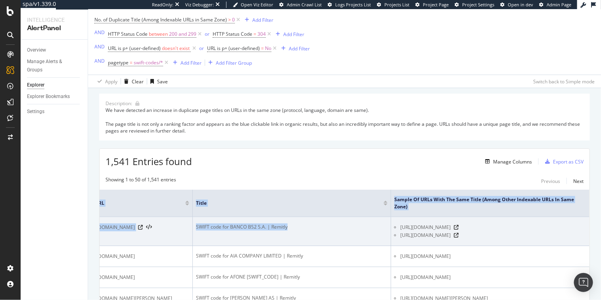
click at [345, 230] on div "SWIFT code for BANCO BS2 S.A. | Remitly" at bounding box center [292, 226] width 192 height 7
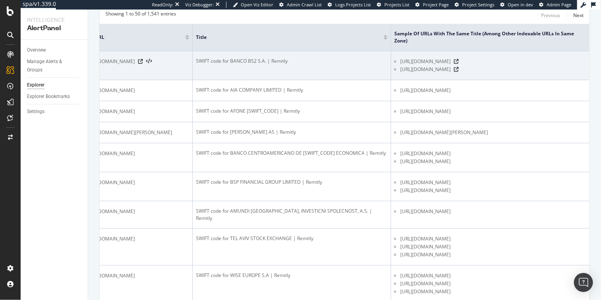
scroll to position [291, 0]
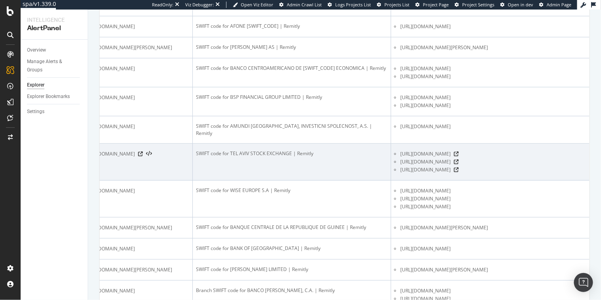
drag, startPoint x: 406, startPoint y: 228, endPoint x: 395, endPoint y: 221, distance: 12.7
click at [400, 158] on span "https://www.remitly.com/us/en/swift-codes/israel/xtaeilicxxx/tel-aviv-stock-exc…" at bounding box center [425, 154] width 50 height 8
copy span "https://www.remitly.com/us/en/swift-codes/israel/xtaeilicxxx/tel-aviv-stock-exc…"
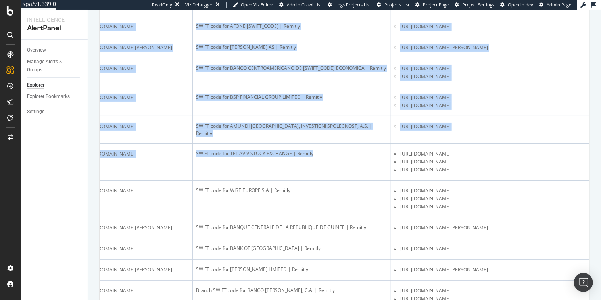
scroll to position [0, 0]
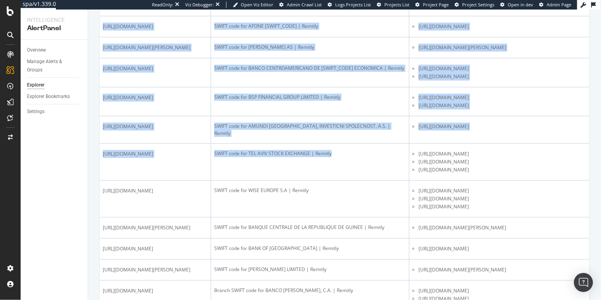
drag, startPoint x: 345, startPoint y: 234, endPoint x: 63, endPoint y: 207, distance: 283.7
click at [63, 207] on div "Intelligence AlertPanel Overview Manage Alerts & Groups Explorer Explorer Bookm…" at bounding box center [311, 155] width 580 height 290
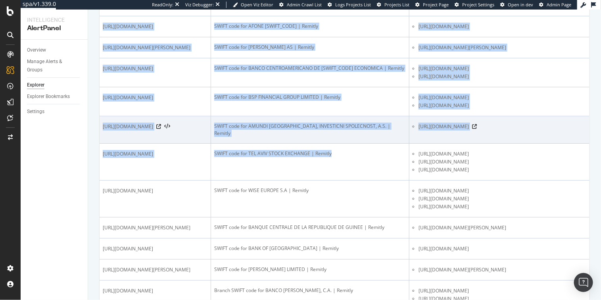
click at [202, 144] on td "https://www.remitly.com/us/en/swift-codes/czech-republic/pispczp1xxx/amundi-cze…" at bounding box center [155, 129] width 111 height 27
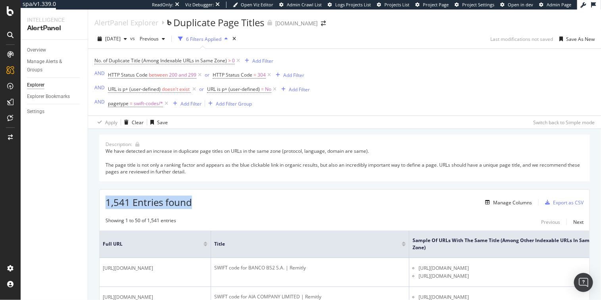
drag, startPoint x: 100, startPoint y: 203, endPoint x: 199, endPoint y: 204, distance: 99.9
click at [199, 204] on div "1,541 Entries found Manage Columns Export as CSV" at bounding box center [345, 199] width 490 height 19
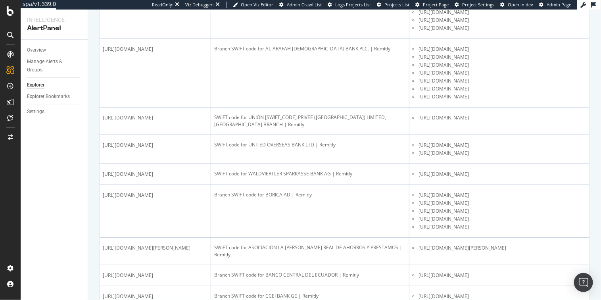
scroll to position [758, 0]
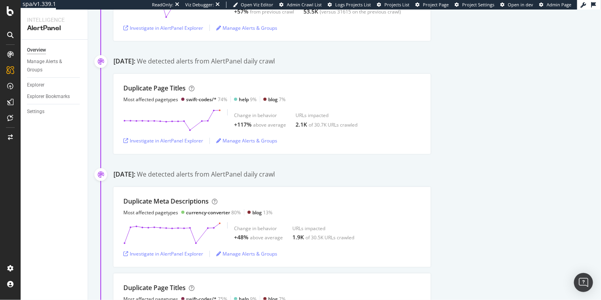
scroll to position [207, 0]
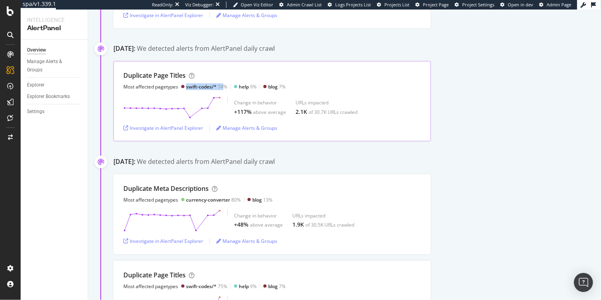
drag, startPoint x: 225, startPoint y: 86, endPoint x: 186, endPoint y: 86, distance: 38.9
click at [186, 86] on div "swift-codes/* 74%" at bounding box center [206, 86] width 41 height 7
click at [188, 85] on div "swift-codes/*" at bounding box center [201, 86] width 31 height 7
click at [204, 86] on div "swift-codes/*" at bounding box center [201, 86] width 31 height 7
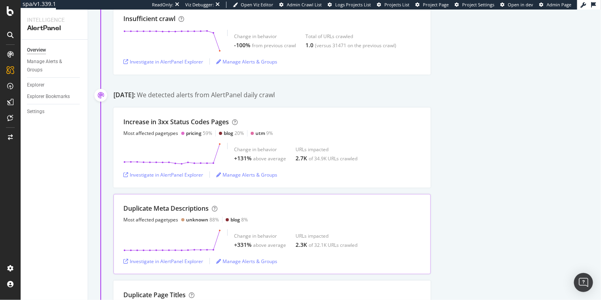
scroll to position [4281, 0]
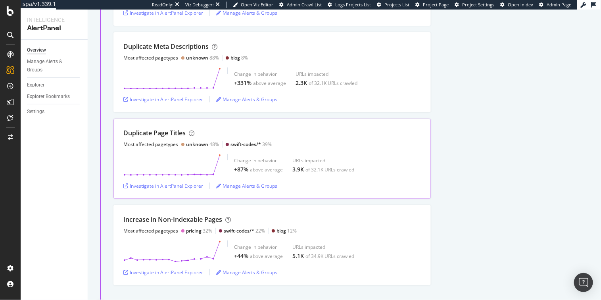
click at [197, 141] on div "unknown" at bounding box center [197, 144] width 22 height 7
click at [205, 141] on div "unknown" at bounding box center [197, 144] width 22 height 7
click at [475, 63] on div "Duplicate Meta Descriptions Most affected pagetypes unknown 88% blog 8% Change …" at bounding box center [356, 72] width 487 height 80
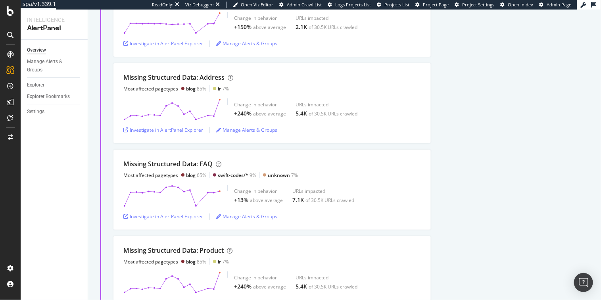
scroll to position [0, 0]
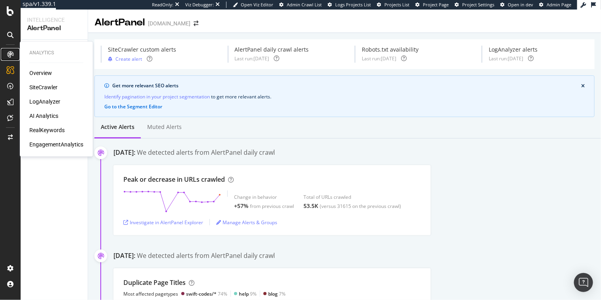
click at [13, 54] on div at bounding box center [10, 54] width 13 height 13
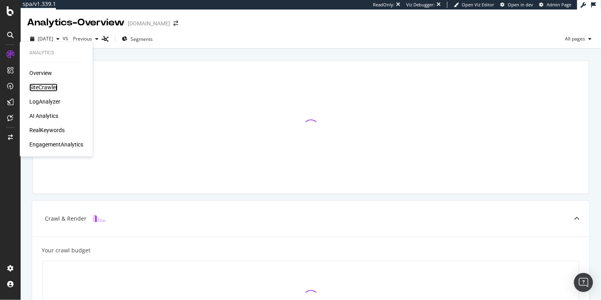
click at [46, 88] on div "SiteCrawler" at bounding box center [43, 88] width 28 height 8
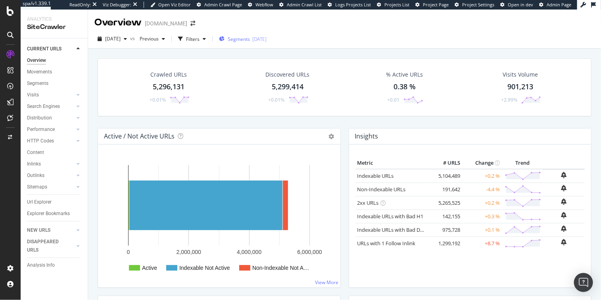
click at [250, 40] on span "Segments" at bounding box center [239, 39] width 22 height 7
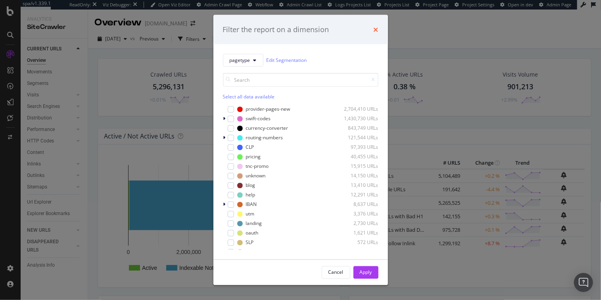
click at [374, 29] on icon "times" at bounding box center [376, 29] width 5 height 6
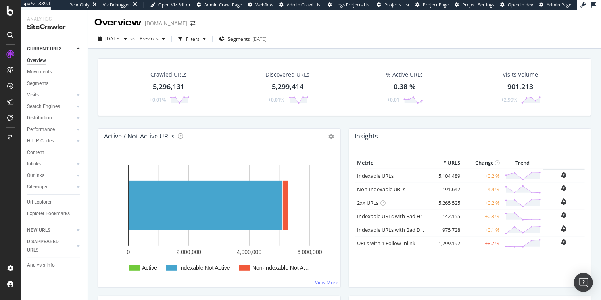
click at [404, 39] on div "[DATE] vs Previous Filters Segments [DATE]" at bounding box center [344, 41] width 513 height 16
drag, startPoint x: 360, startPoint y: 39, endPoint x: 209, endPoint y: 29, distance: 151.0
click at [209, 29] on div "[DATE] vs Previous Filters Segments [DATE]" at bounding box center [344, 38] width 513 height 19
click at [207, 26] on div "Overview [DOMAIN_NAME]" at bounding box center [344, 20] width 513 height 20
drag, startPoint x: 207, startPoint y: 25, endPoint x: 409, endPoint y: 40, distance: 202.8
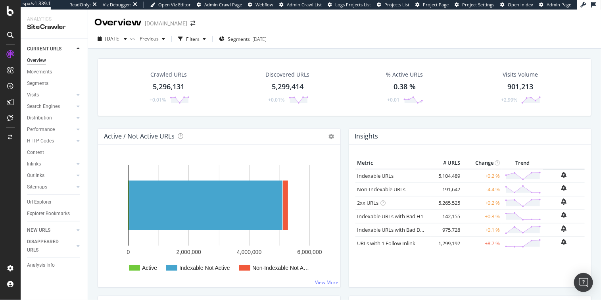
click at [409, 40] on div "Overview [DOMAIN_NAME] [DATE] vs Previous Filters Segments [DATE] Crawled URLs …" at bounding box center [344, 155] width 513 height 290
click at [409, 40] on div "[DATE] vs Previous Filters Segments [DATE]" at bounding box center [344, 41] width 513 height 16
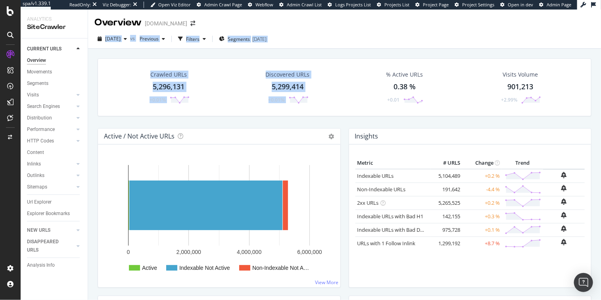
drag, startPoint x: 399, startPoint y: 40, endPoint x: 325, endPoint y: 26, distance: 74.8
click at [325, 26] on div "Overview [DOMAIN_NAME] [DATE] vs Previous Filters Segments [DATE] Crawled URLs …" at bounding box center [344, 155] width 513 height 290
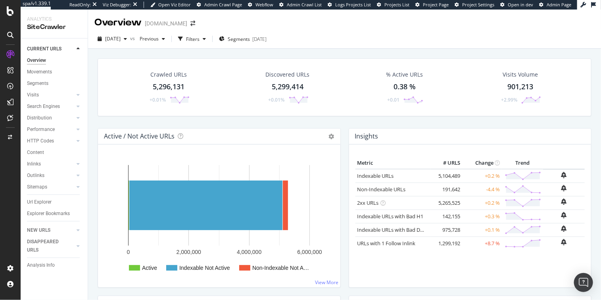
click at [325, 26] on div "Overview [DOMAIN_NAME]" at bounding box center [344, 20] width 513 height 20
